Goal: Transaction & Acquisition: Purchase product/service

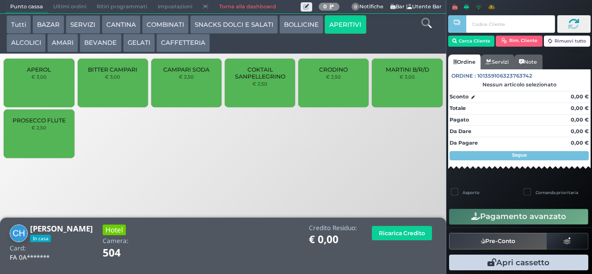
click at [60, 141] on div "PROSECCO FLUTE € 2,50" at bounding box center [39, 134] width 70 height 49
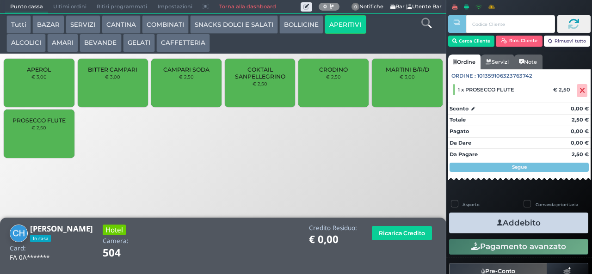
click at [545, 229] on button "Addebito" at bounding box center [518, 223] width 139 height 21
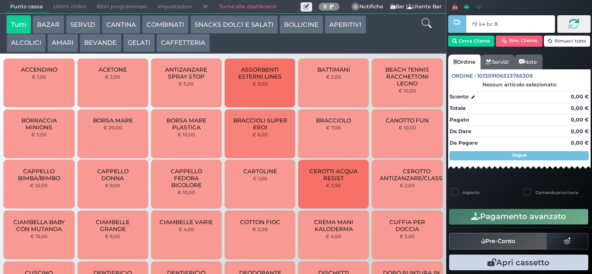
type input "f9 a4 bc 8b"
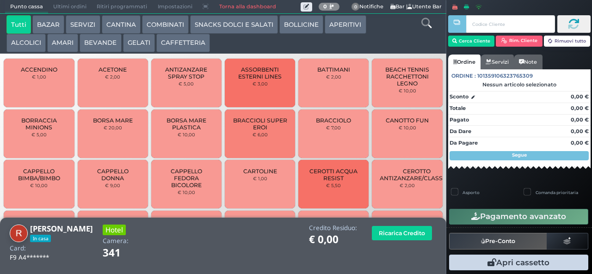
click at [136, 38] on button "GELATI" at bounding box center [139, 43] width 32 height 19
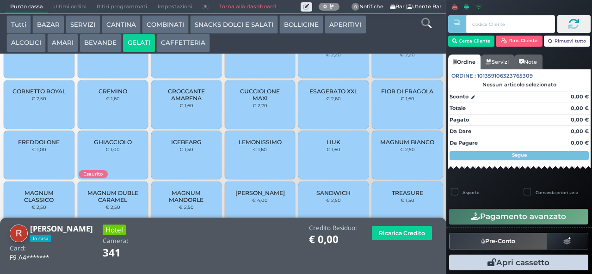
scroll to position [62, 0]
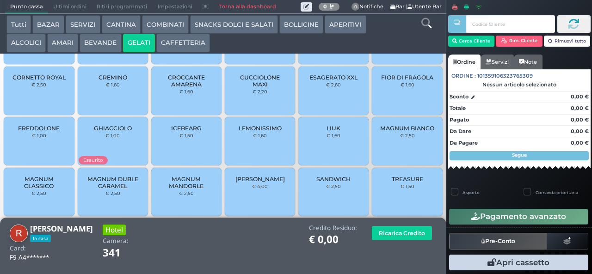
click at [39, 190] on span "MAGNUM CLASSICO" at bounding box center [39, 183] width 55 height 14
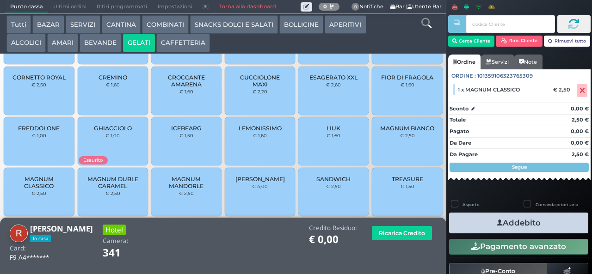
click at [471, 216] on button "Addebito" at bounding box center [518, 223] width 139 height 21
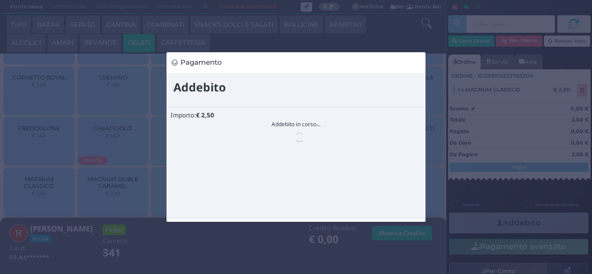
scroll to position [0, 0]
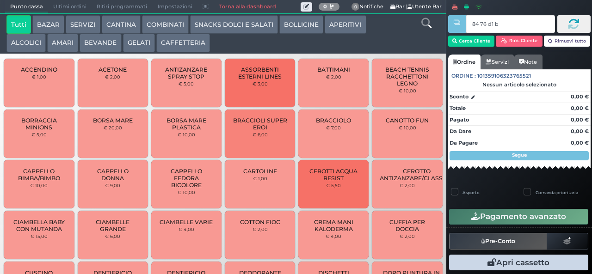
type input "84 76 d1 b2"
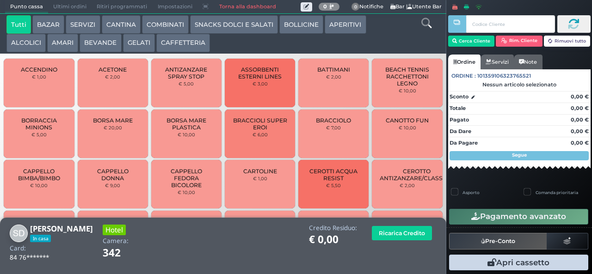
click at [134, 43] on button "GELATI" at bounding box center [139, 43] width 32 height 19
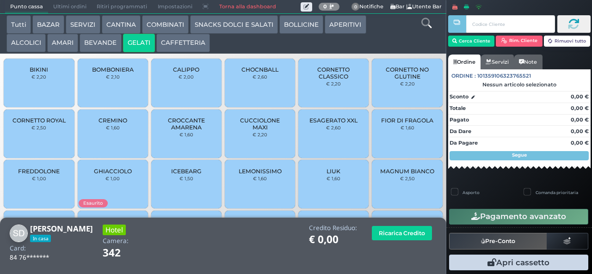
click at [251, 131] on span "CUCCIOLONE MAXI" at bounding box center [260, 124] width 55 height 14
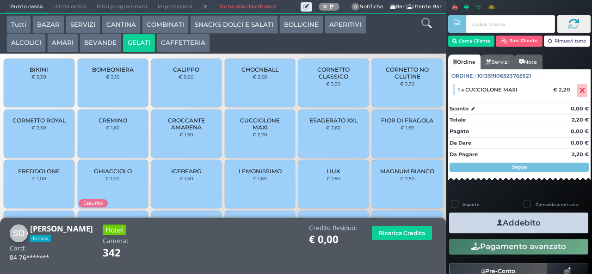
scroll to position [62, 0]
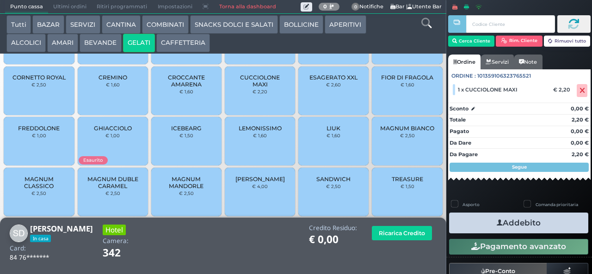
click at [392, 183] on span "TREASURE" at bounding box center [407, 179] width 31 height 7
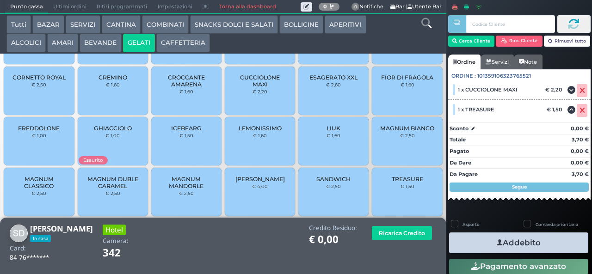
click at [497, 242] on icon "button" at bounding box center [500, 243] width 6 height 10
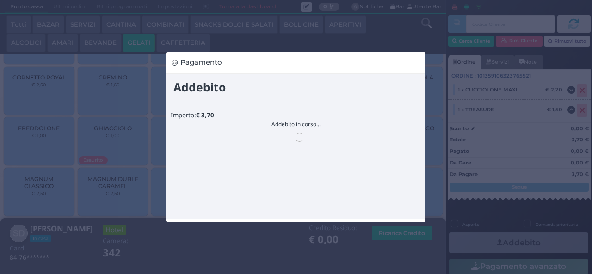
scroll to position [0, 0]
